Goal: Transaction & Acquisition: Purchase product/service

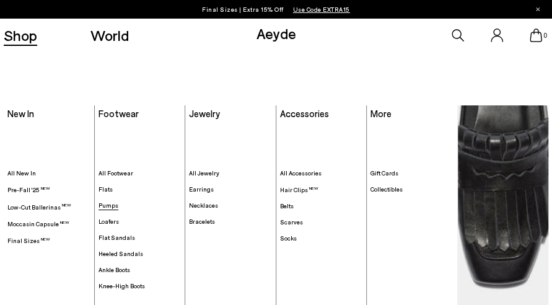
click at [112, 204] on span "Pumps" at bounding box center [109, 204] width 20 height 7
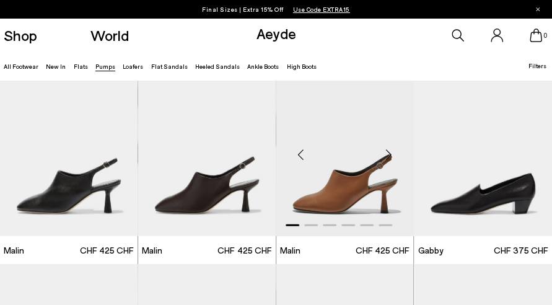
scroll to position [1177, 0]
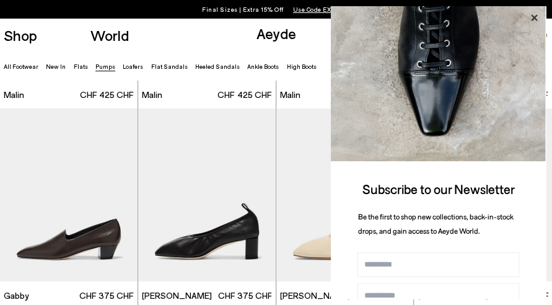
click at [537, 21] on icon at bounding box center [534, 18] width 16 height 16
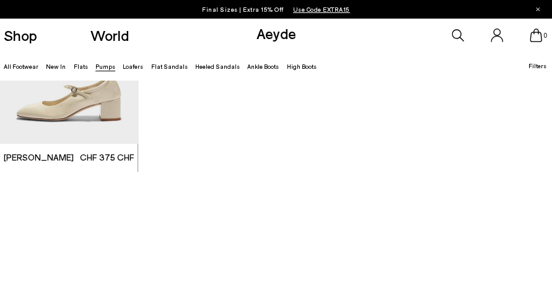
scroll to position [3407, 0]
